Goal: Information Seeking & Learning: Learn about a topic

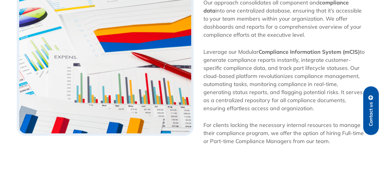
scroll to position [555, 0]
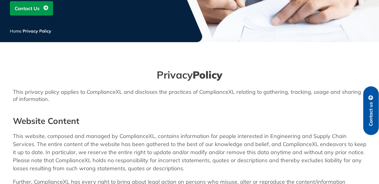
scroll to position [408, 0]
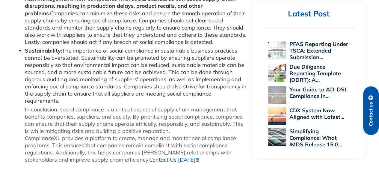
scroll to position [558, 0]
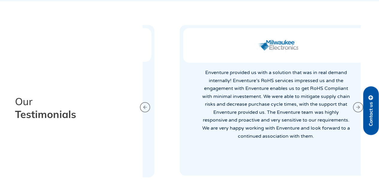
scroll to position [1096, 0]
click at [358, 104] on icon "Next slide" at bounding box center [358, 107] width 10 height 10
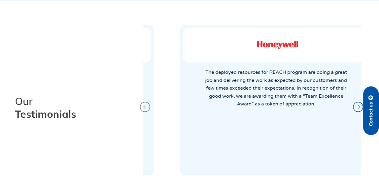
click at [358, 104] on icon "Next slide" at bounding box center [358, 107] width 10 height 10
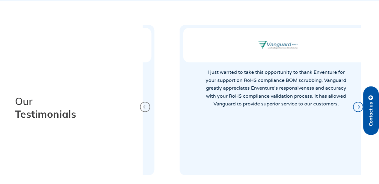
click at [358, 104] on icon "Next slide" at bounding box center [358, 107] width 10 height 10
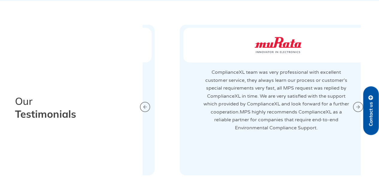
click at [250, 102] on p "ComplianceXL team was very professional with excellent customer service, they a…" at bounding box center [276, 101] width 148 height 64
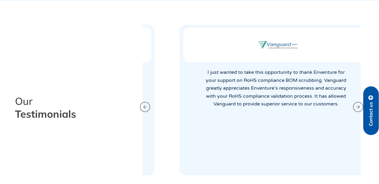
click at [250, 102] on div "I just wanted to take this opportunity to thank Enventure for your support on R…" at bounding box center [277, 89] width 151 height 40
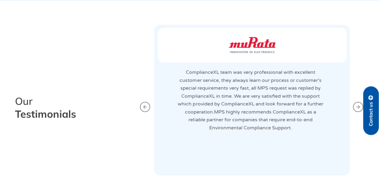
click at [250, 102] on p "ComplianceXL team was very professional with excellent customer service, they a…" at bounding box center [250, 101] width 148 height 64
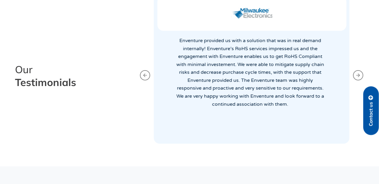
scroll to position [1114, 0]
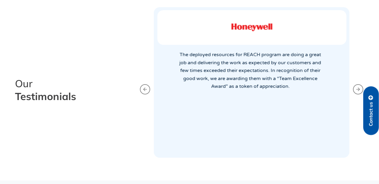
click at [358, 94] on div "The deployed resources for REACH program are doing a great job and delivering t…" at bounding box center [252, 89] width 218 height 177
click at [358, 91] on icon "Next slide" at bounding box center [358, 90] width 4 height 8
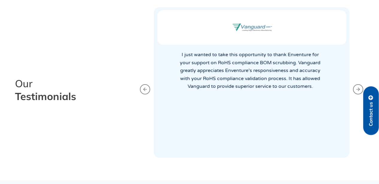
click at [278, 75] on div "I just wanted to take this opportunity to thank Enventure for your support on R…" at bounding box center [251, 71] width 151 height 40
click at [359, 90] on icon "Next slide" at bounding box center [358, 90] width 4 height 8
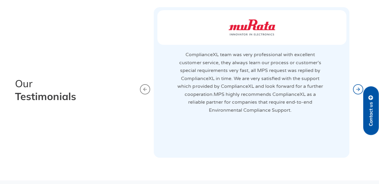
click at [357, 92] on icon "Next slide" at bounding box center [358, 90] width 4 height 8
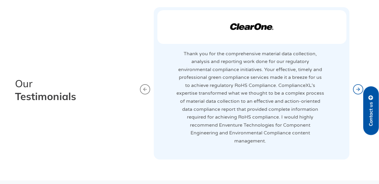
click at [357, 88] on icon "Next slide" at bounding box center [358, 89] width 10 height 10
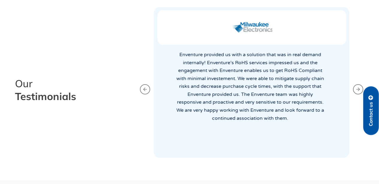
click at [274, 81] on div "Enventure provided us with a solution that was in real demand internally! Enven…" at bounding box center [251, 87] width 151 height 72
click at [358, 91] on icon "Next slide" at bounding box center [358, 89] width 10 height 10
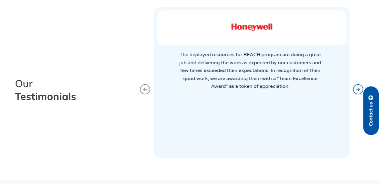
click at [354, 90] on icon "Next slide" at bounding box center [358, 89] width 10 height 10
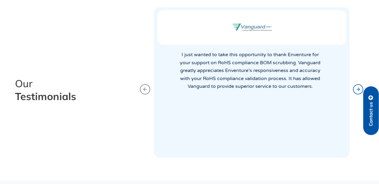
click at [354, 90] on icon "Next slide" at bounding box center [358, 89] width 10 height 10
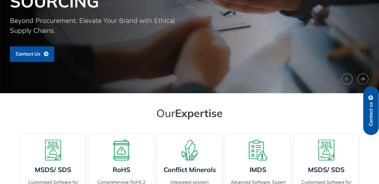
scroll to position [0, 0]
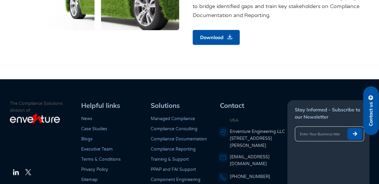
scroll to position [180, 0]
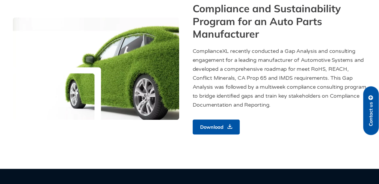
drag, startPoint x: 202, startPoint y: 118, endPoint x: 202, endPoint y: 124, distance: 6.6
click at [202, 119] on div "Compliance and Sustainability Program for an Auto Parts Manufacturer Compliance…" at bounding box center [280, 68] width 180 height 138
click at [202, 127] on span "Download" at bounding box center [211, 127] width 23 height 7
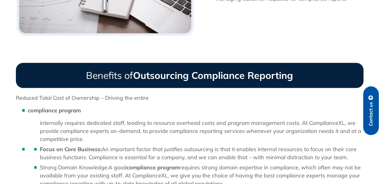
click at [95, 108] on p "compliance program" at bounding box center [195, 110] width 335 height 8
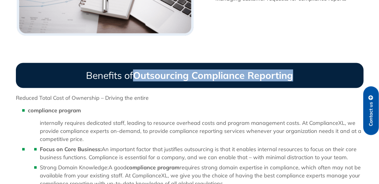
drag, startPoint x: 131, startPoint y: 76, endPoint x: 293, endPoint y: 76, distance: 161.7
click at [293, 76] on h3 "Benefits of Outsourcing Compliance Reporting" at bounding box center [189, 75] width 347 height 25
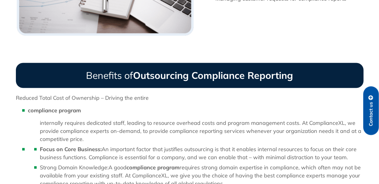
click at [262, 104] on div "Reduced Total Cost of Ownership – Driving the entire compliance program interna…" at bounding box center [189, 165] width 347 height 143
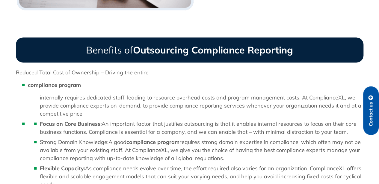
scroll to position [520, 0]
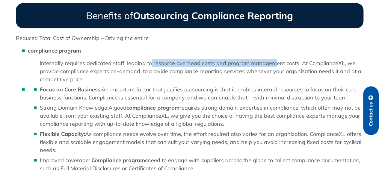
drag, startPoint x: 150, startPoint y: 63, endPoint x: 271, endPoint y: 62, distance: 121.0
click at [271, 62] on ul "internally requires dedicated staff, leading to resource overhead costs and pro…" at bounding box center [195, 71] width 335 height 24
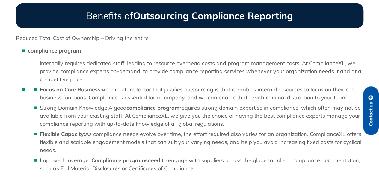
click at [261, 81] on ul "internally requires dedicated staff, leading to resource overhead costs and pro…" at bounding box center [195, 71] width 335 height 24
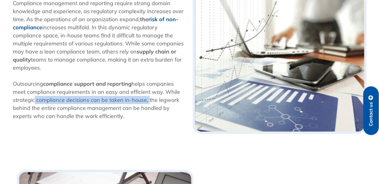
drag, startPoint x: 32, startPoint y: 102, endPoint x: 146, endPoint y: 100, distance: 114.4
click at [146, 100] on span "Outsourcing compliance support and reporting helps companies meet compliance re…" at bounding box center [96, 100] width 167 height 39
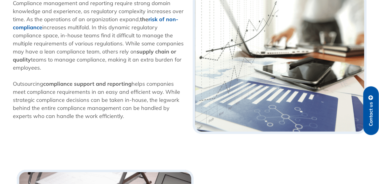
click at [137, 111] on span "Outsourcing compliance support and reporting helps companies meet compliance re…" at bounding box center [96, 100] width 167 height 39
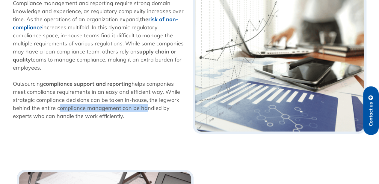
drag, startPoint x: 87, startPoint y: 112, endPoint x: 142, endPoint y: 112, distance: 55.4
click at [142, 112] on span "Outsourcing compliance support and reporting helps companies meet compliance re…" at bounding box center [96, 100] width 167 height 39
drag, startPoint x: 11, startPoint y: 117, endPoint x: 107, endPoint y: 118, distance: 95.8
click at [107, 118] on div "Compliance management and reporting require strong domain knowledge and experie…" at bounding box center [100, 63] width 180 height 147
click at [111, 124] on div "Outsourcing compliance support and reporting helps companies meet compliance re…" at bounding box center [100, 104] width 174 height 48
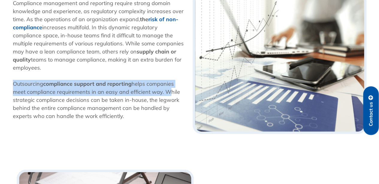
drag, startPoint x: 13, startPoint y: 85, endPoint x: 162, endPoint y: 95, distance: 149.2
click at [162, 95] on span "Outsourcing compliance support and reporting helps companies meet compliance re…" at bounding box center [96, 100] width 167 height 39
copy span "Outsourcing compliance support and reporting helps companies meet compliance re…"
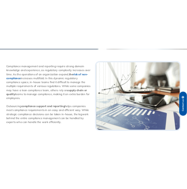
scroll to position [569, 0]
